Goal: Navigation & Orientation: Find specific page/section

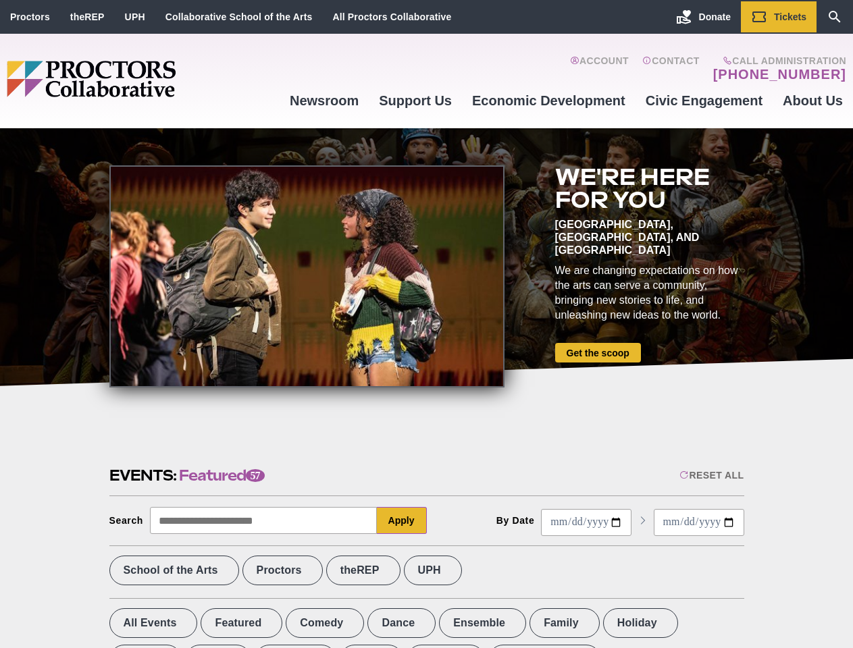
click at [426, 324] on div at bounding box center [306, 276] width 395 height 222
click at [710, 475] on div "Reset All" at bounding box center [711, 475] width 64 height 11
click at [402, 521] on button "Apply" at bounding box center [402, 520] width 50 height 27
